Goal: Check status: Check status

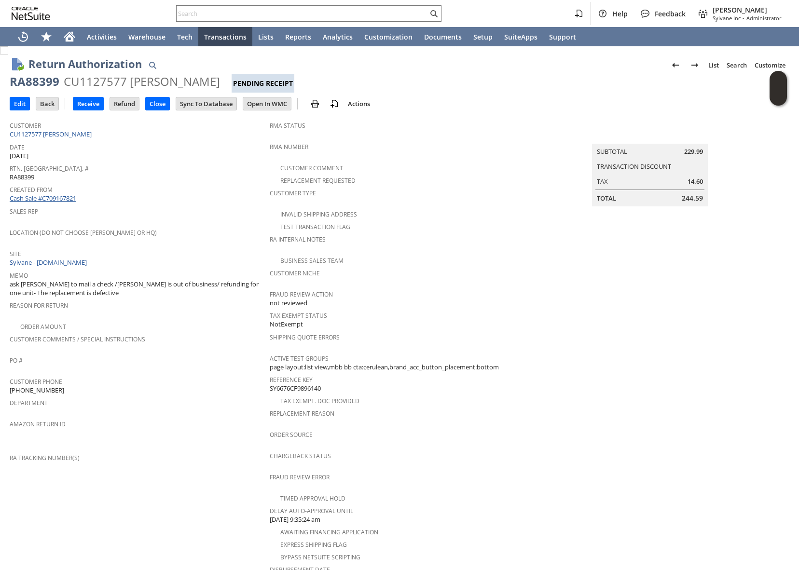
click at [57, 194] on link "Cash Sale #C709167821" at bounding box center [43, 198] width 67 height 9
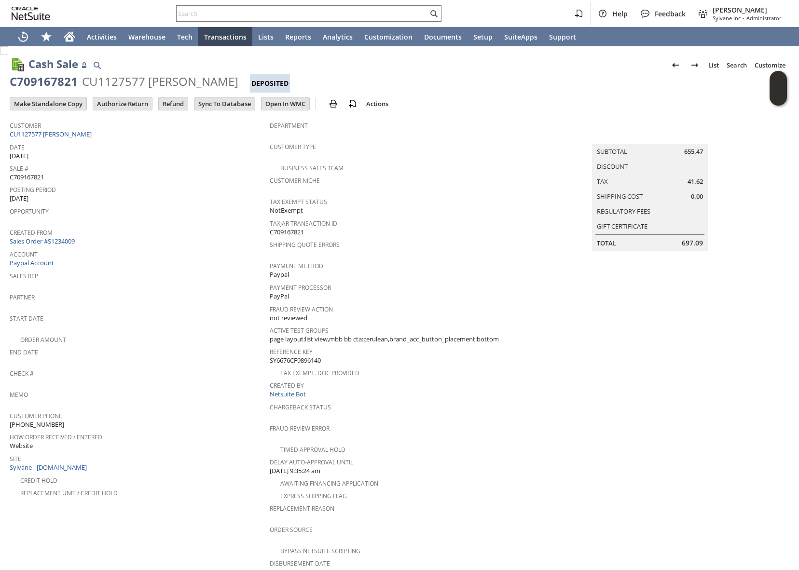
scroll to position [27, 0]
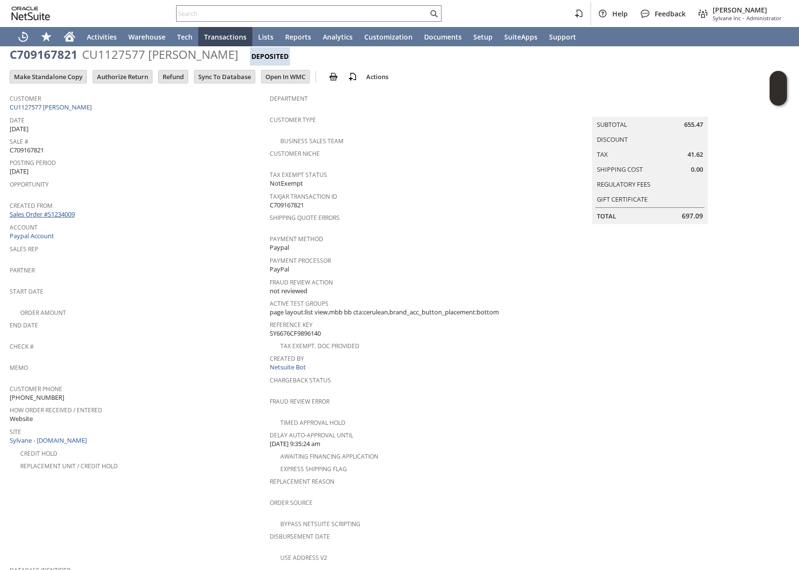
click at [74, 210] on link "Sales Order #S1234009" at bounding box center [44, 214] width 68 height 9
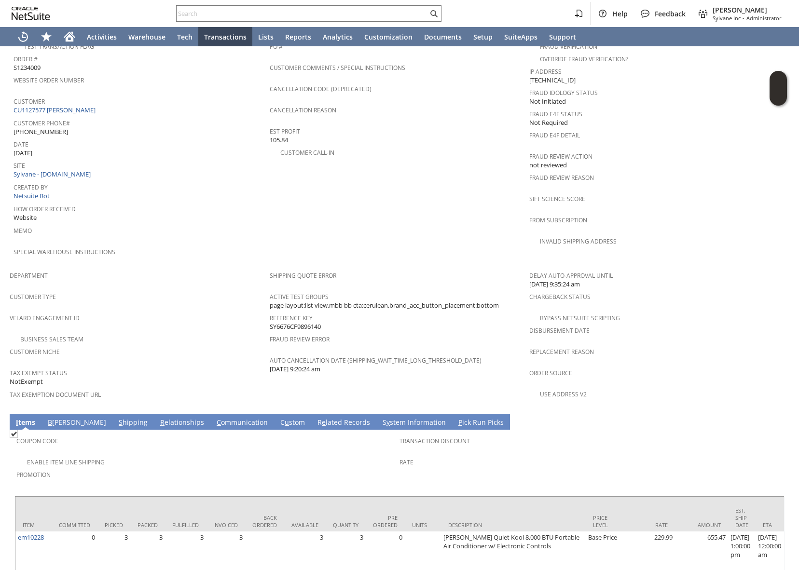
scroll to position [431, 0]
